Goal: Task Accomplishment & Management: Use online tool/utility

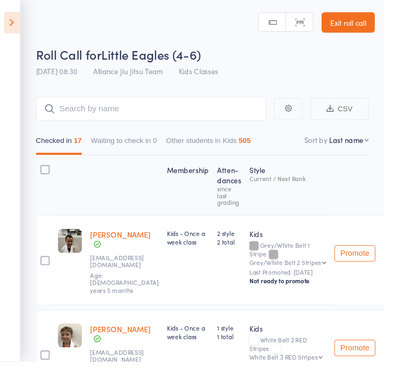
click at [16, 24] on icon at bounding box center [12, 23] width 17 height 23
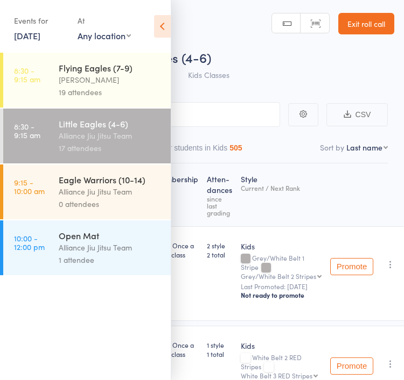
click at [114, 77] on div "[PERSON_NAME]" at bounding box center [110, 80] width 103 height 12
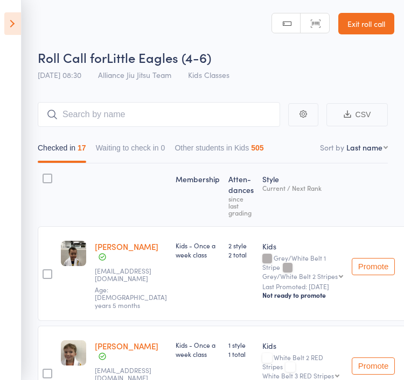
scroll to position [3, 0]
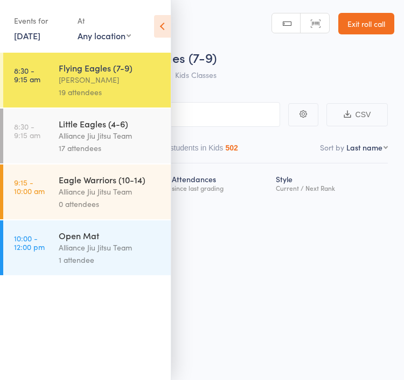
scroll to position [2, 0]
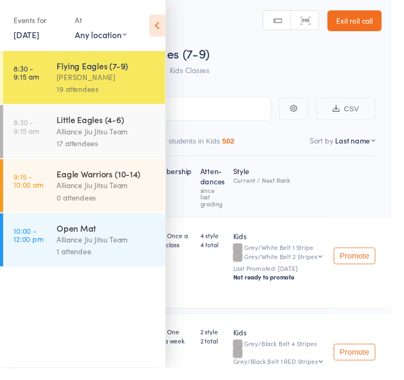
click at [160, 16] on icon at bounding box center [162, 26] width 17 height 23
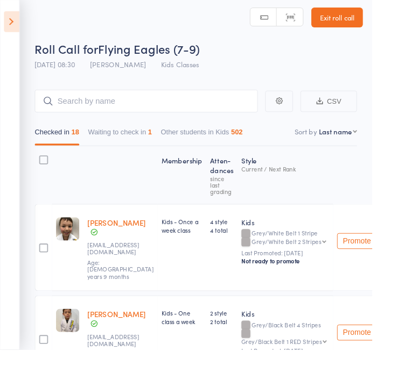
click at [165, 142] on button "Waiting to check in 1" at bounding box center [130, 146] width 69 height 25
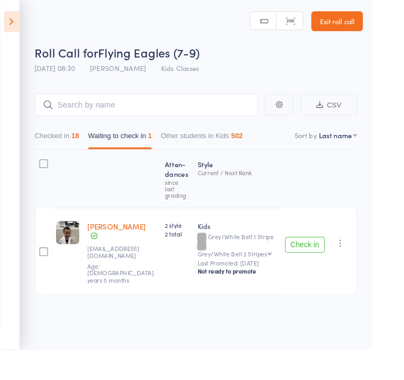
scroll to position [5, 0]
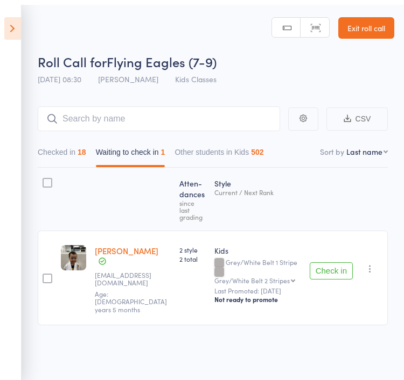
click at [172, 258] on button "button" at bounding box center [369, 264] width 13 height 13
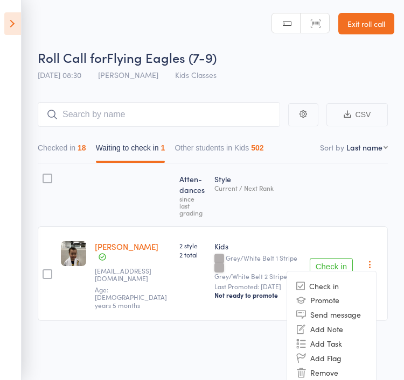
scroll to position [9, 0]
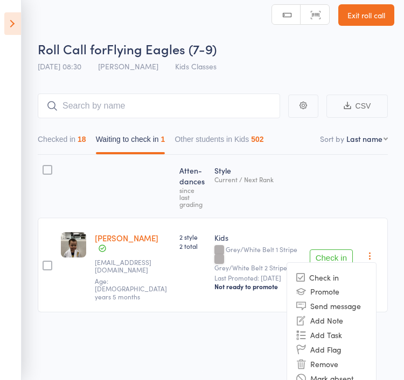
click at [172, 357] on li "Remove" at bounding box center [331, 364] width 89 height 15
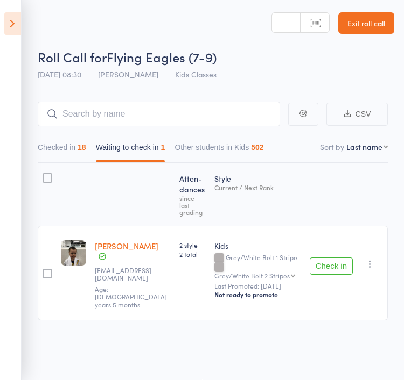
scroll to position [8, 0]
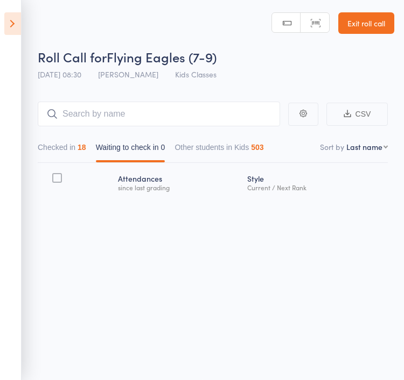
click at [73, 138] on button "Checked in 18" at bounding box center [62, 150] width 48 height 25
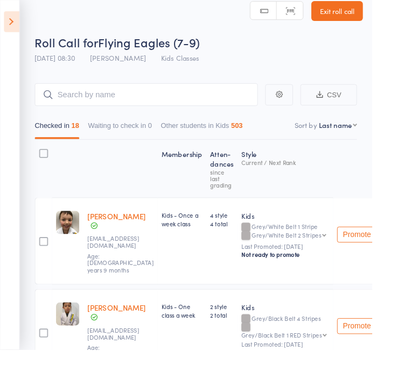
scroll to position [0, 0]
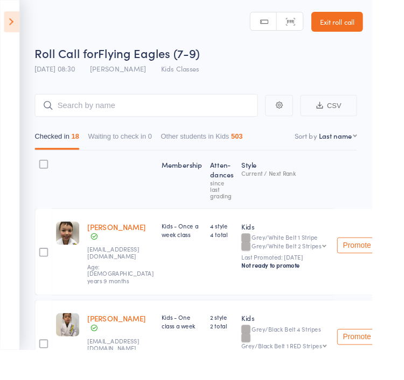
click at [172, 151] on select "First name Last name Birthday [DATE]? Behind on payments? Check in time Next pa…" at bounding box center [366, 147] width 41 height 11
select select "9"
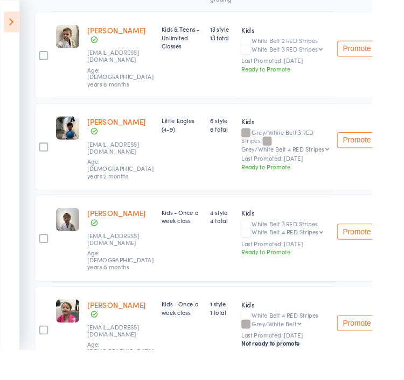
scroll to position [214, 0]
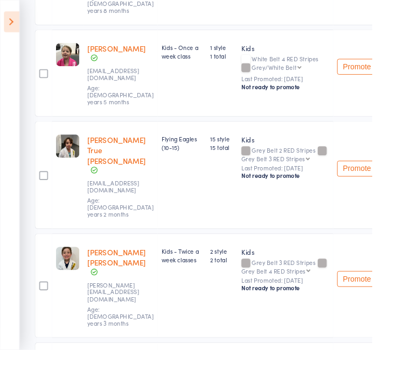
scroll to position [492, 0]
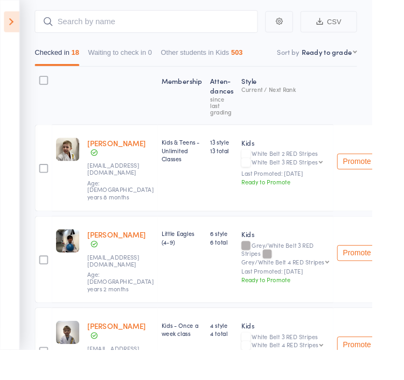
click at [172, 366] on button "Promote" at bounding box center [387, 374] width 43 height 17
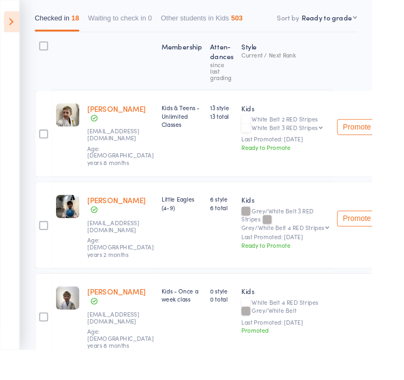
click at [172, 229] on button "Promote" at bounding box center [387, 237] width 43 height 17
click at [172, 132] on button "Promote" at bounding box center [387, 138] width 43 height 17
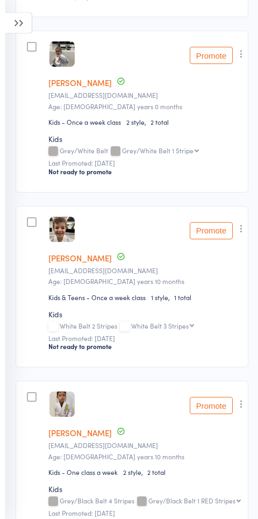
scroll to position [2621, 0]
